Goal: Transaction & Acquisition: Download file/media

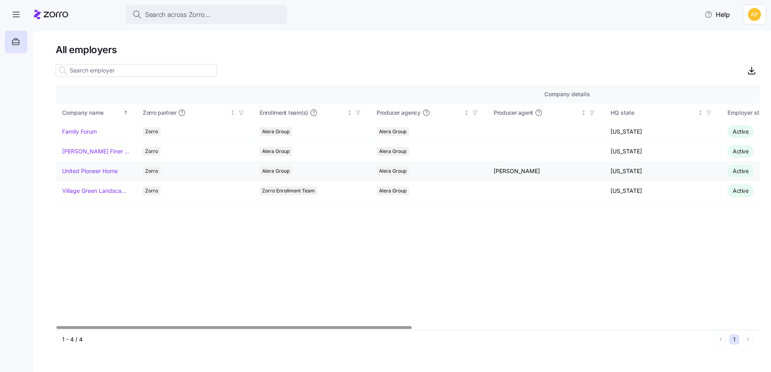
click at [88, 167] on link "United Pioneer Home" at bounding box center [90, 171] width 56 height 8
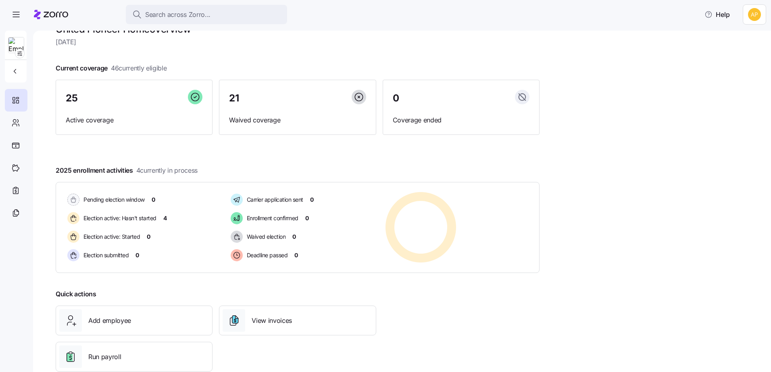
scroll to position [39, 0]
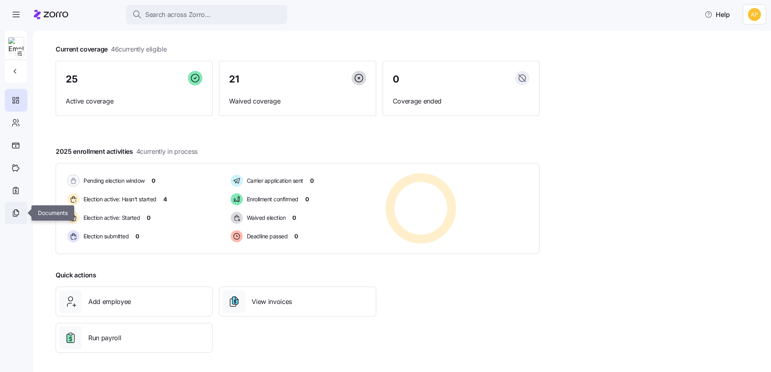
click at [14, 216] on icon at bounding box center [15, 213] width 4 height 5
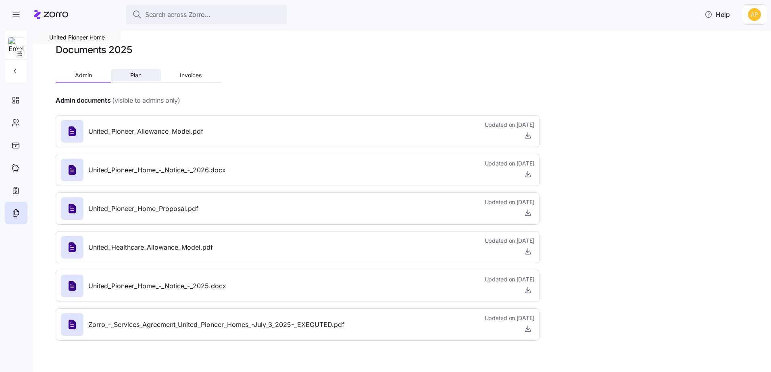
click at [136, 81] on button "Plan" at bounding box center [136, 75] width 50 height 12
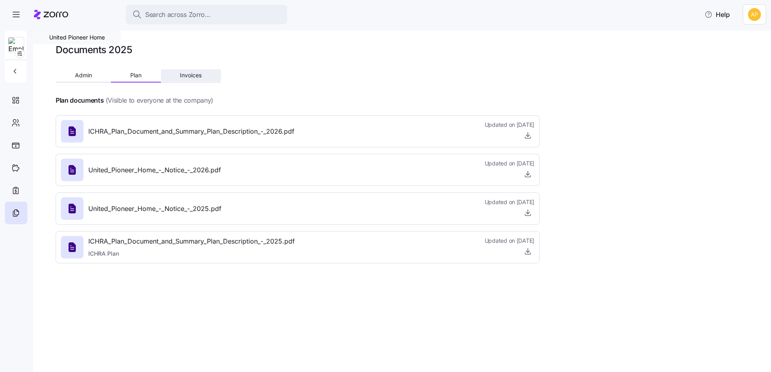
click at [187, 76] on span "Invoices" at bounding box center [191, 76] width 22 height 6
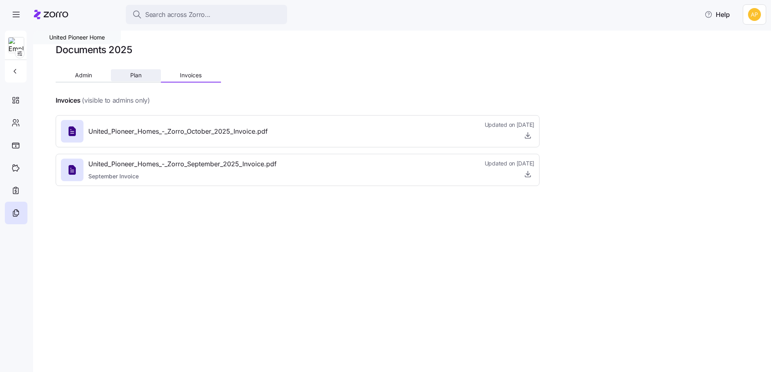
click at [141, 73] on span "Plan" at bounding box center [135, 76] width 11 height 6
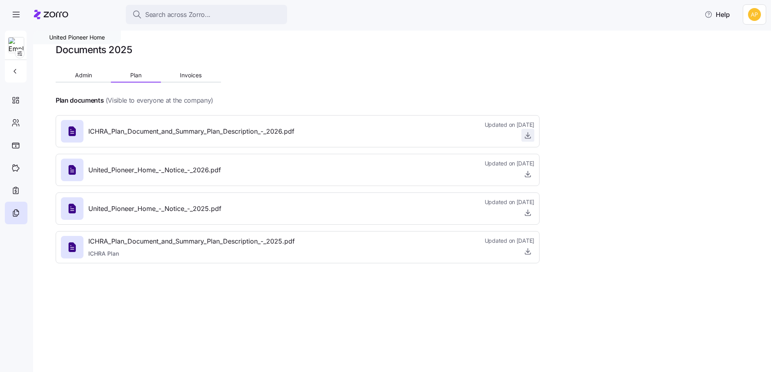
click at [524, 139] on icon "button" at bounding box center [528, 135] width 8 height 8
click at [94, 71] on button "Admin" at bounding box center [83, 75] width 55 height 12
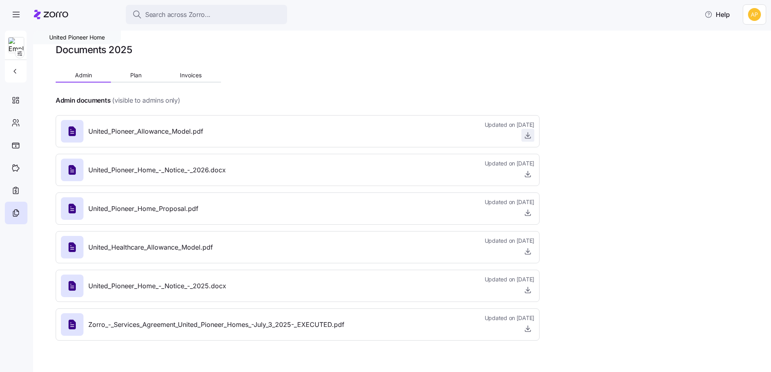
click at [527, 136] on icon "button" at bounding box center [528, 135] width 8 height 8
